Goal: Navigation & Orientation: Find specific page/section

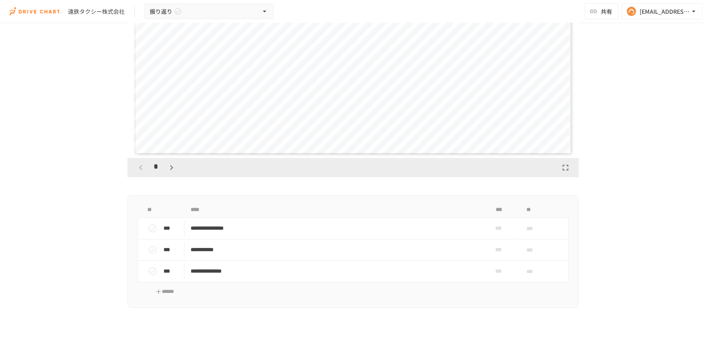
scroll to position [331, 0]
click at [171, 168] on icon "button" at bounding box center [172, 163] width 10 height 10
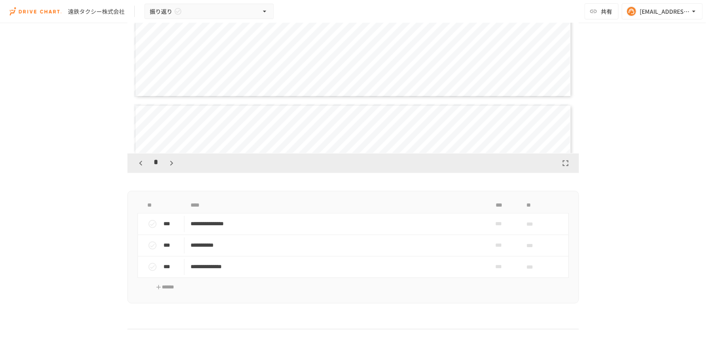
click at [171, 168] on icon "button" at bounding box center [172, 163] width 10 height 10
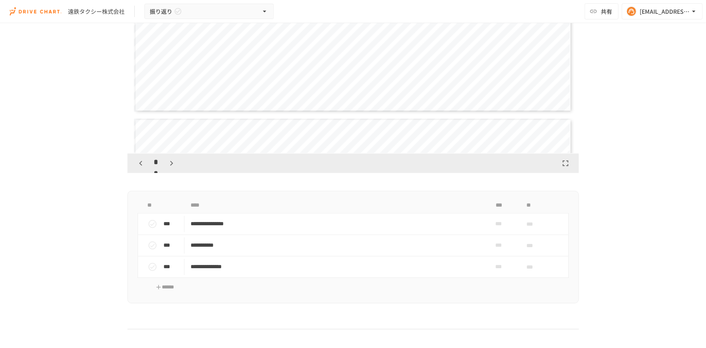
click at [171, 168] on icon "button" at bounding box center [172, 163] width 10 height 10
click at [171, 168] on icon "button" at bounding box center [176, 163] width 10 height 10
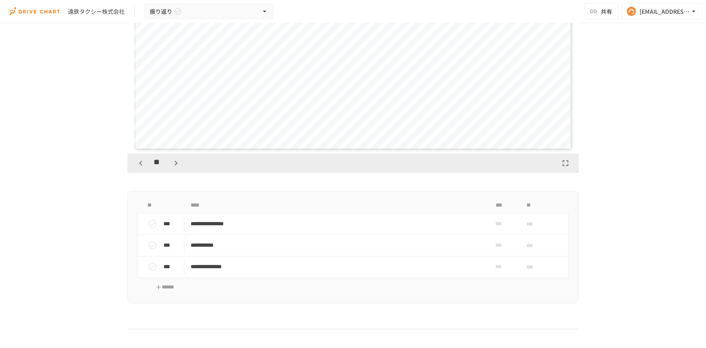
click at [171, 168] on icon "button" at bounding box center [176, 163] width 10 height 10
click at [137, 168] on icon "button" at bounding box center [141, 163] width 10 height 10
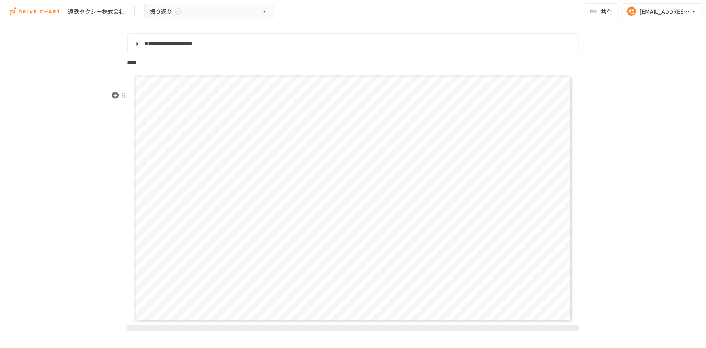
scroll to position [147, 0]
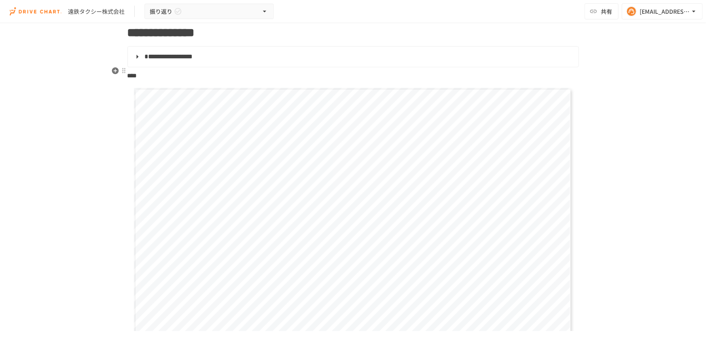
click at [167, 59] on span "**********" at bounding box center [169, 56] width 48 height 6
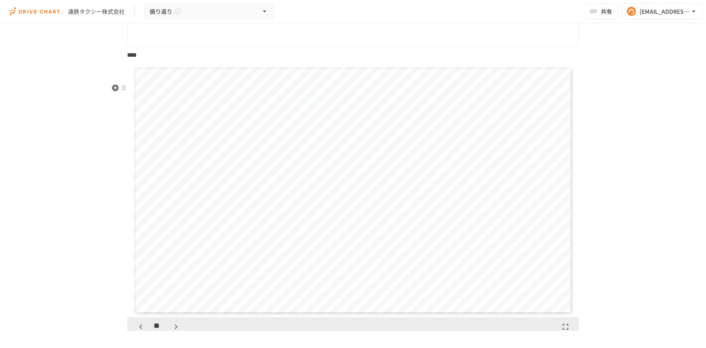
scroll to position [331, 0]
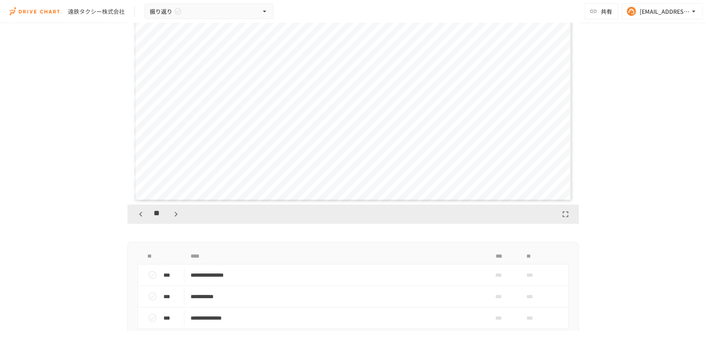
click at [136, 219] on icon "button" at bounding box center [141, 214] width 10 height 10
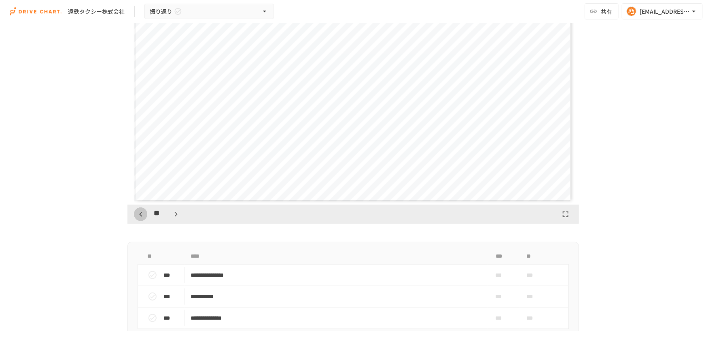
click at [136, 219] on icon "button" at bounding box center [141, 214] width 10 height 10
click at [141, 219] on icon "button" at bounding box center [141, 214] width 10 height 10
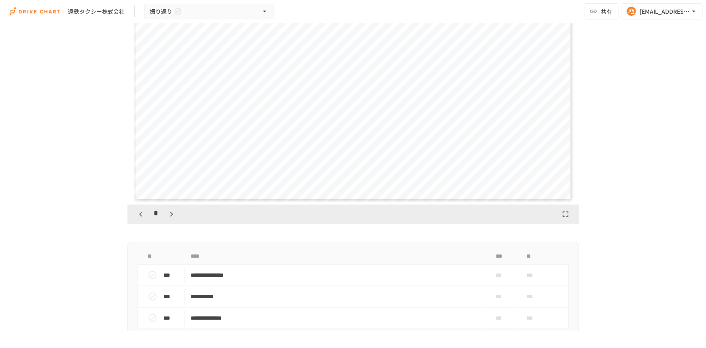
scroll to position [1769, 0]
click at [167, 219] on icon "button" at bounding box center [172, 214] width 10 height 10
click at [166, 221] on div "**" at bounding box center [158, 214] width 49 height 14
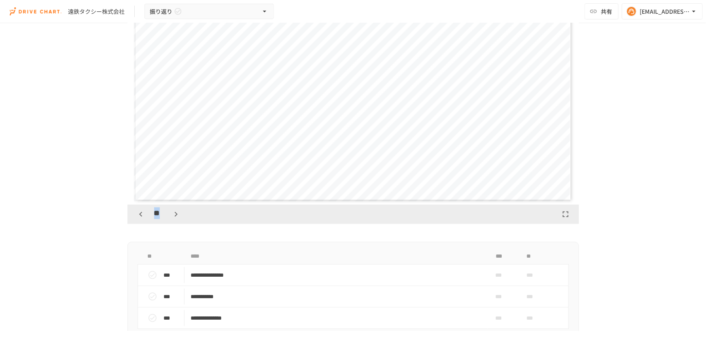
click at [166, 221] on div "**" at bounding box center [158, 214] width 49 height 14
click at [171, 219] on icon "button" at bounding box center [176, 214] width 10 height 10
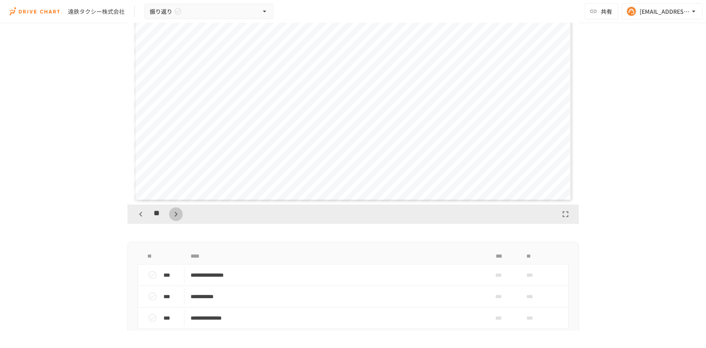
click at [171, 219] on icon "button" at bounding box center [176, 214] width 10 height 10
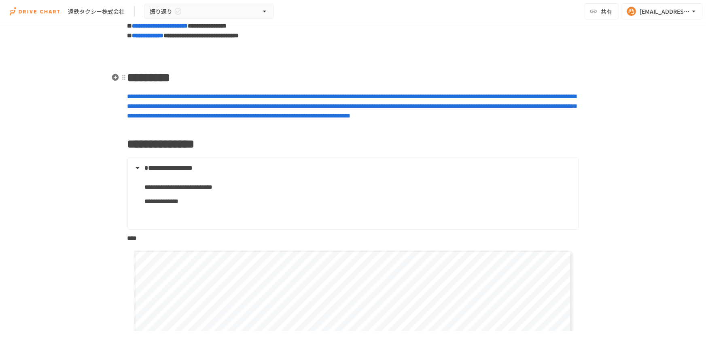
scroll to position [0, 0]
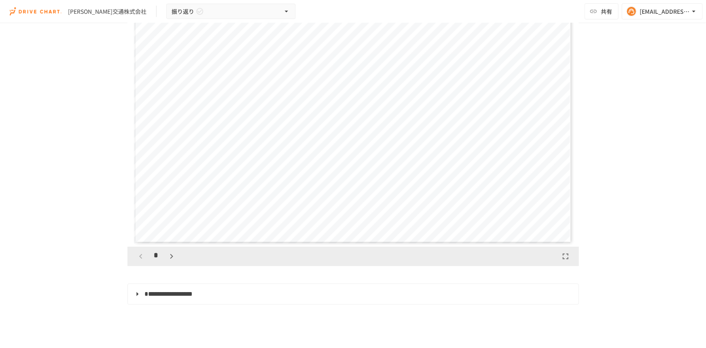
scroll to position [294, 0]
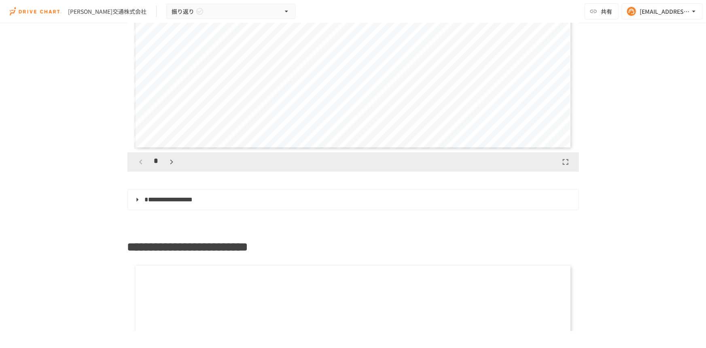
click at [167, 167] on icon "button" at bounding box center [172, 162] width 10 height 10
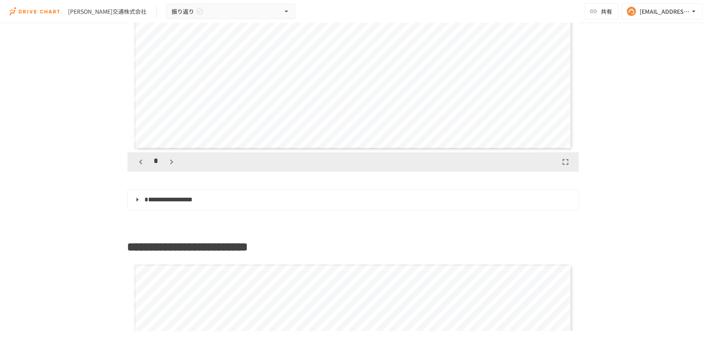
click at [167, 167] on icon "button" at bounding box center [172, 162] width 10 height 10
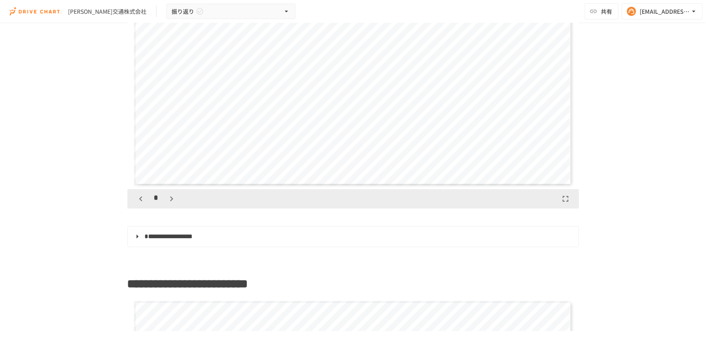
click at [170, 201] on icon "button" at bounding box center [171, 198] width 3 height 5
click at [171, 203] on icon "button" at bounding box center [176, 199] width 10 height 10
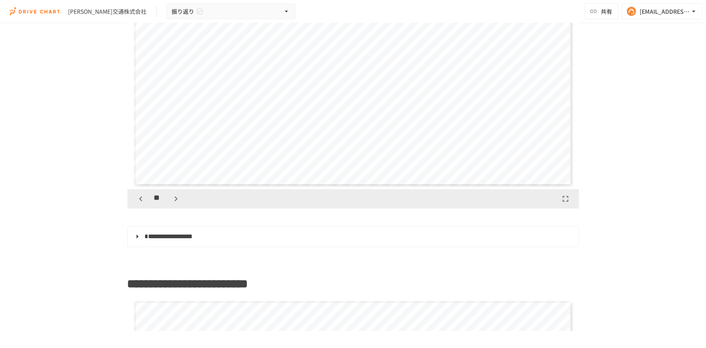
scroll to position [2781, 0]
click at [53, 167] on div "**********" at bounding box center [353, 176] width 706 height 307
